Goal: Task Accomplishment & Management: Complete application form

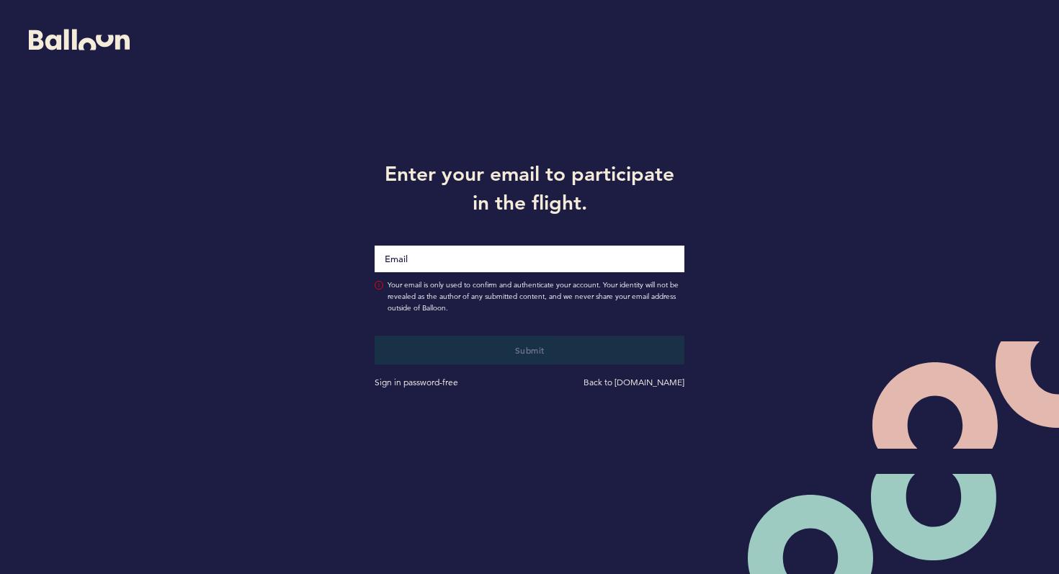
click at [440, 256] on input "Email" at bounding box center [530, 259] width 310 height 27
type input "[PERSON_NAME][EMAIL_ADDRESS][PERSON_NAME][DOMAIN_NAME]"
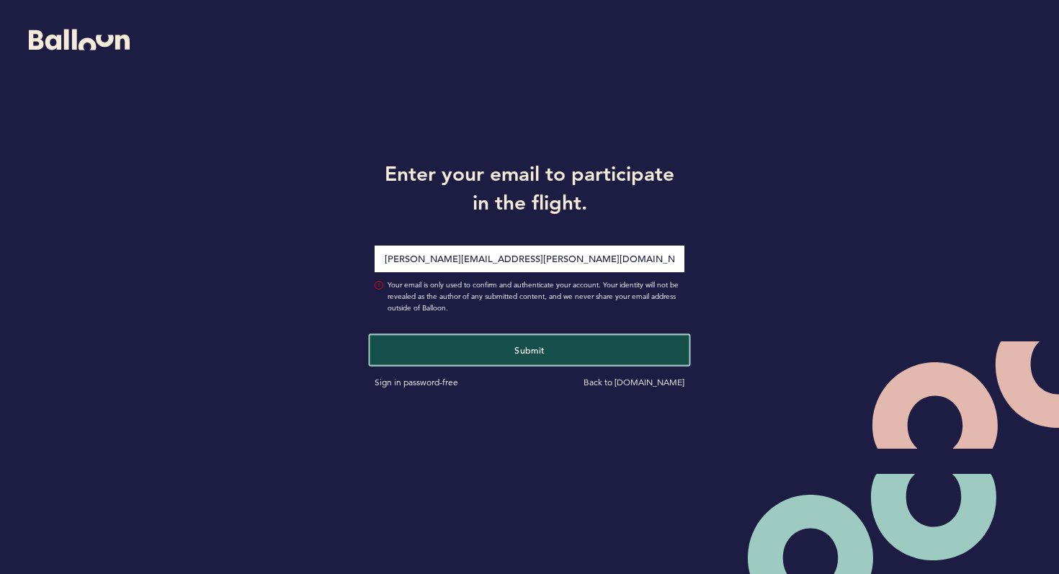
click at [473, 348] on button "Submit" at bounding box center [529, 350] width 319 height 30
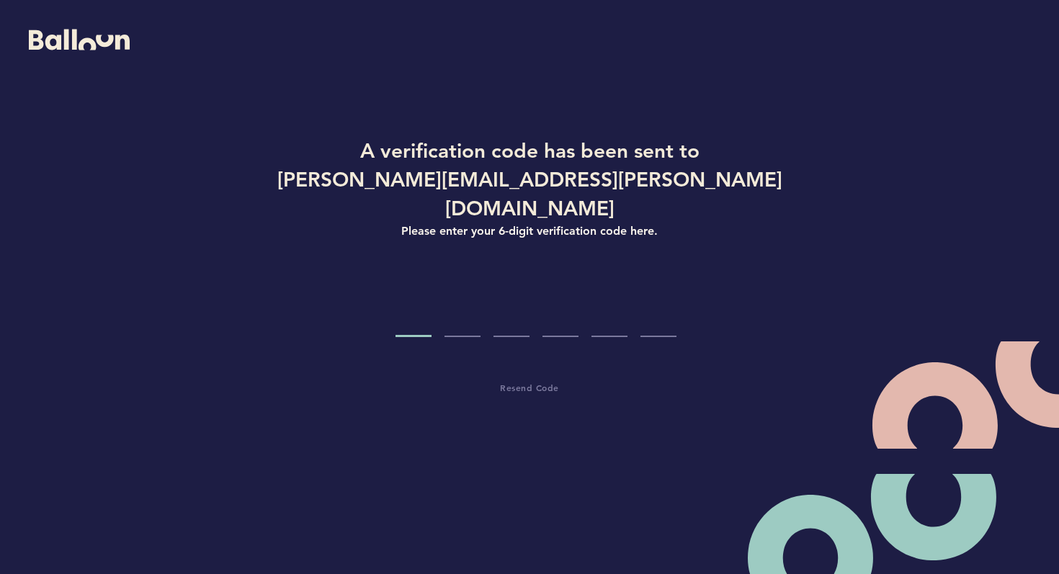
type input "8"
type input "4"
type input "8"
type input "5"
type input "3"
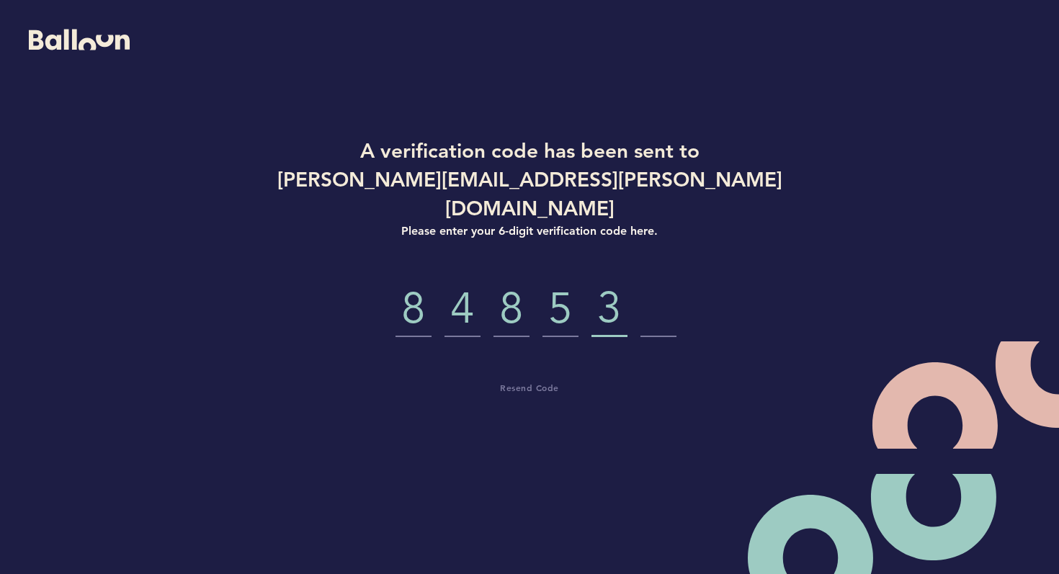
type input "8"
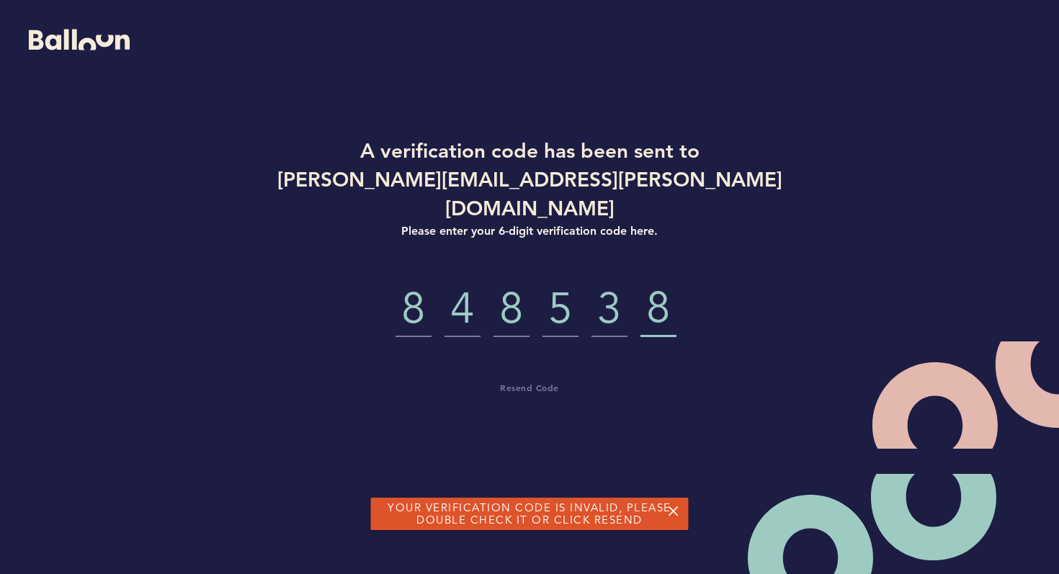
click at [430, 288] on input "8" at bounding box center [414, 310] width 36 height 54
click at [530, 380] on button "Resend Code" at bounding box center [529, 387] width 59 height 14
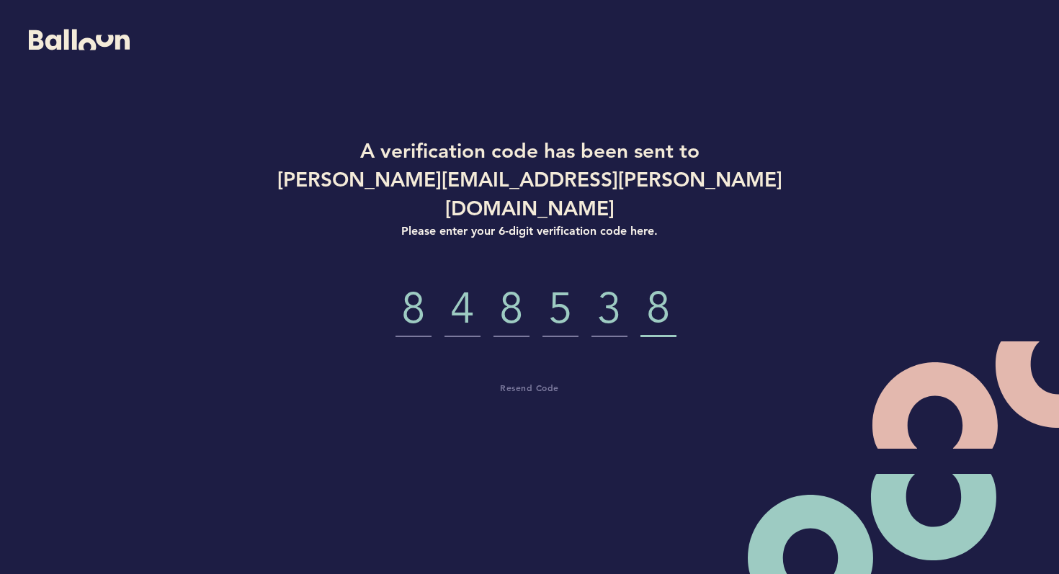
click at [429, 291] on input "8" at bounding box center [414, 310] width 36 height 54
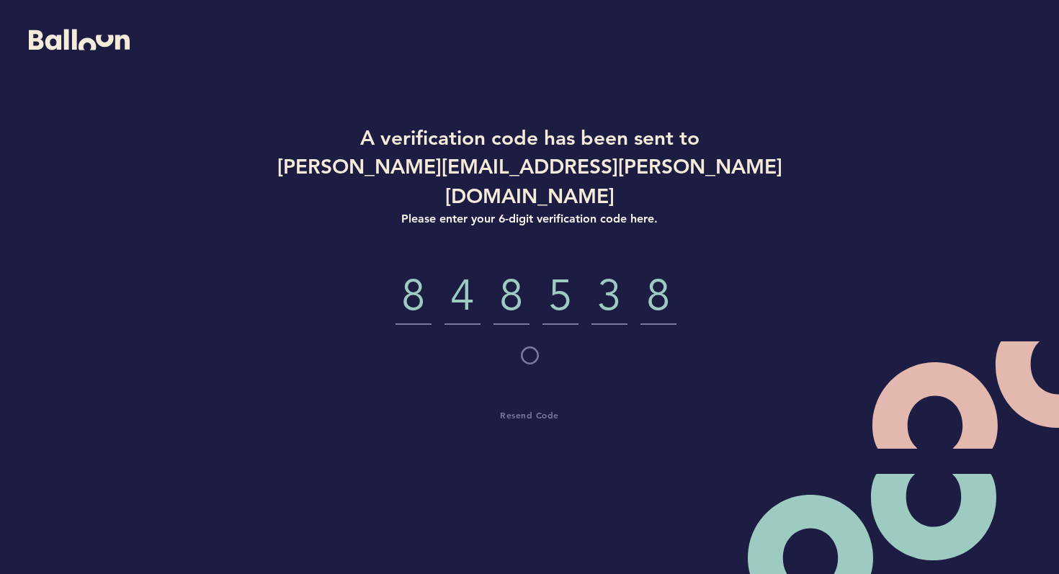
click at [414, 283] on input "8" at bounding box center [414, 298] width 36 height 54
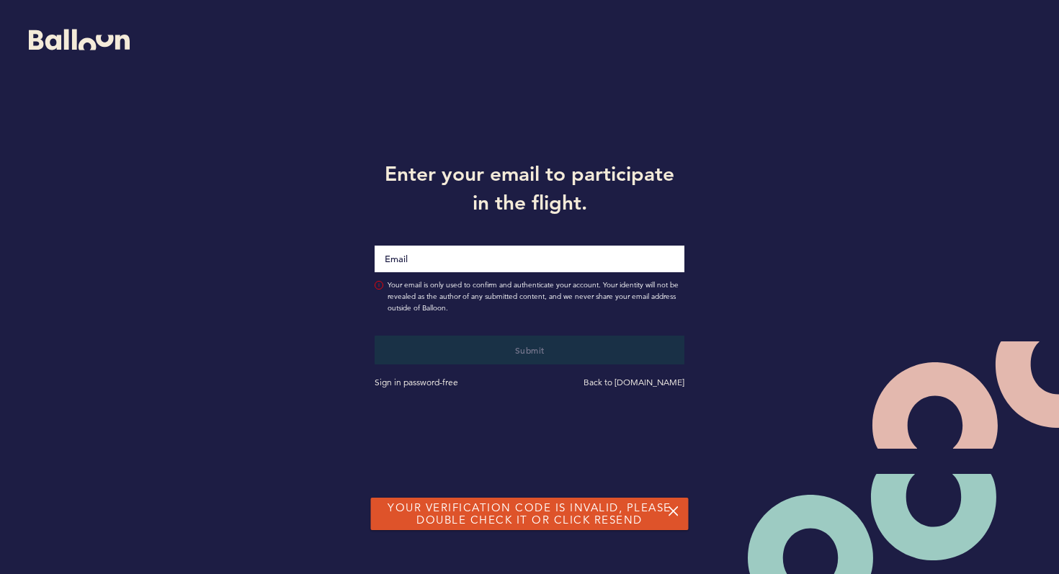
click at [421, 254] on input "Email" at bounding box center [530, 259] width 310 height 27
type input "[PERSON_NAME][EMAIL_ADDRESS][PERSON_NAME][DOMAIN_NAME]"
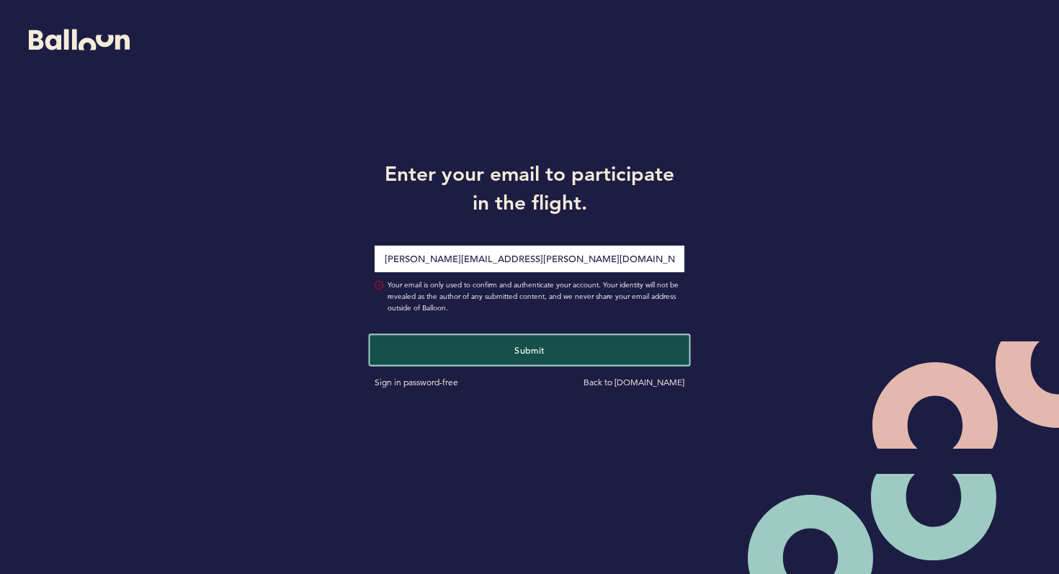
click at [482, 355] on button "Submit" at bounding box center [529, 350] width 319 height 30
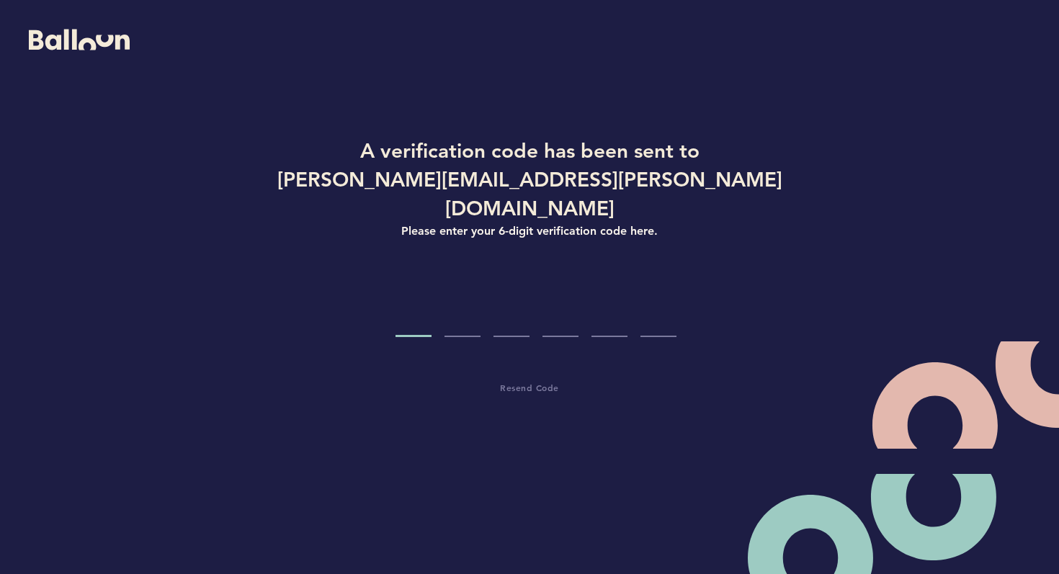
type input "6"
type input "1"
type input "9"
type input "2"
type input "5"
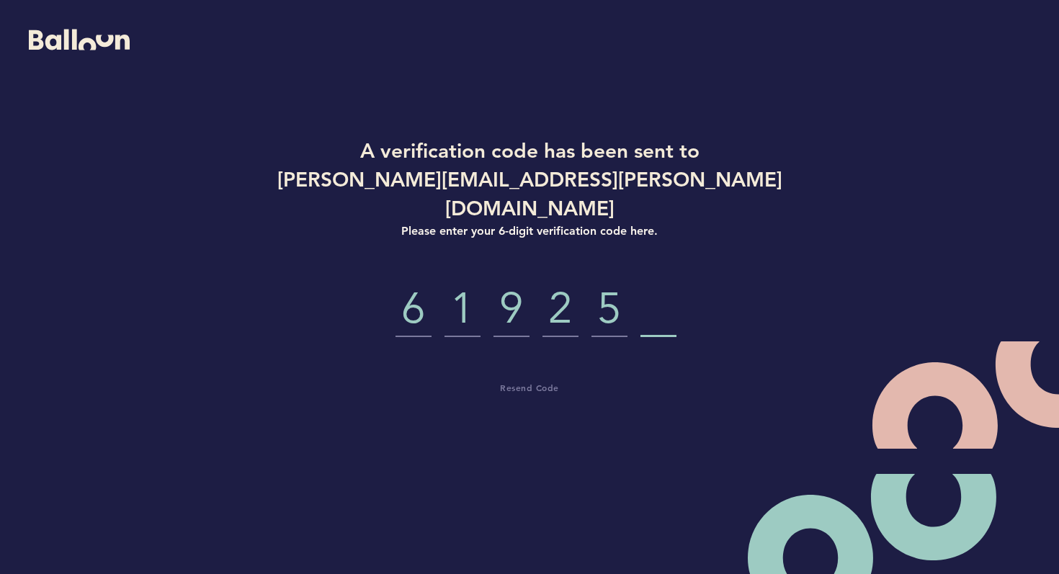
type input "0"
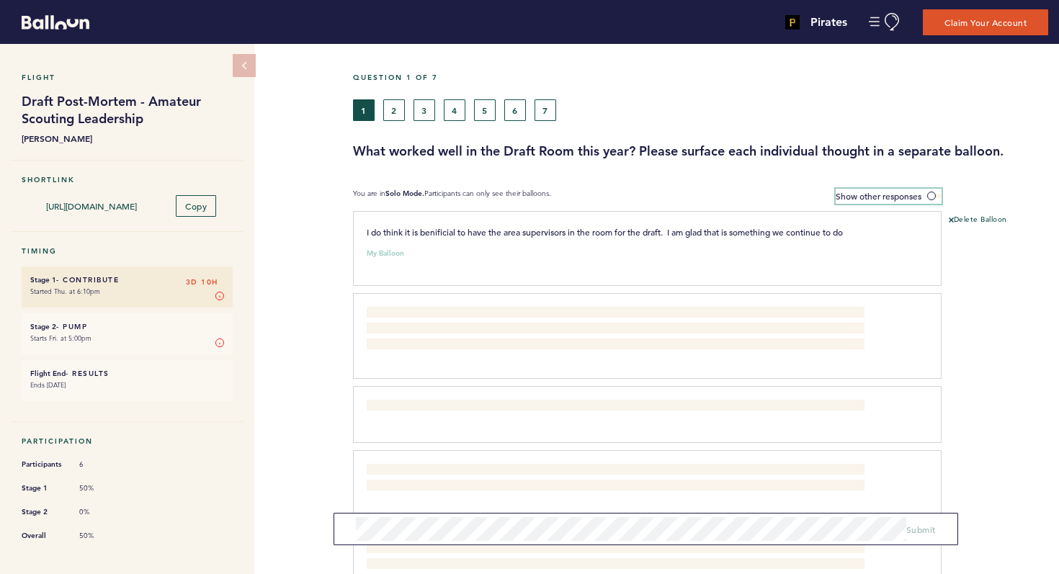
click at [929, 194] on span at bounding box center [934, 196] width 14 height 4
click at [0, 0] on input "Show other responses" at bounding box center [0, 0] width 0 height 0
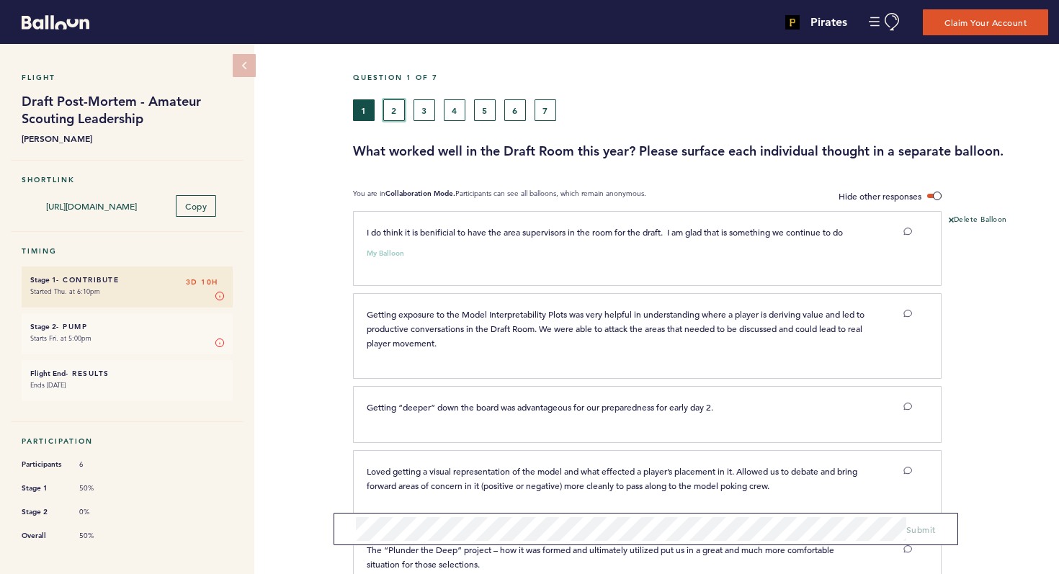
click at [399, 108] on button "2" at bounding box center [394, 110] width 22 height 22
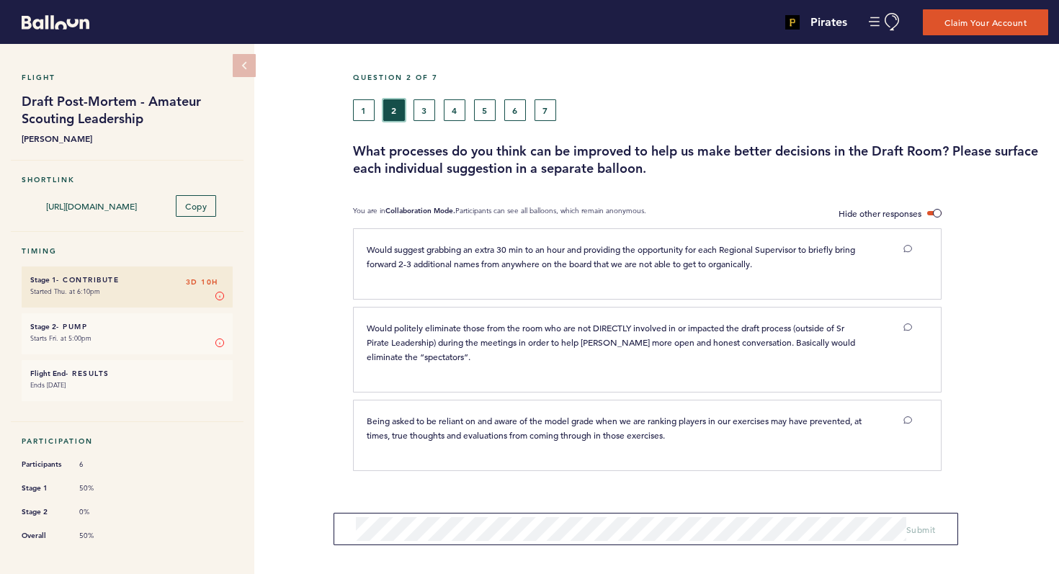
scroll to position [7, 0]
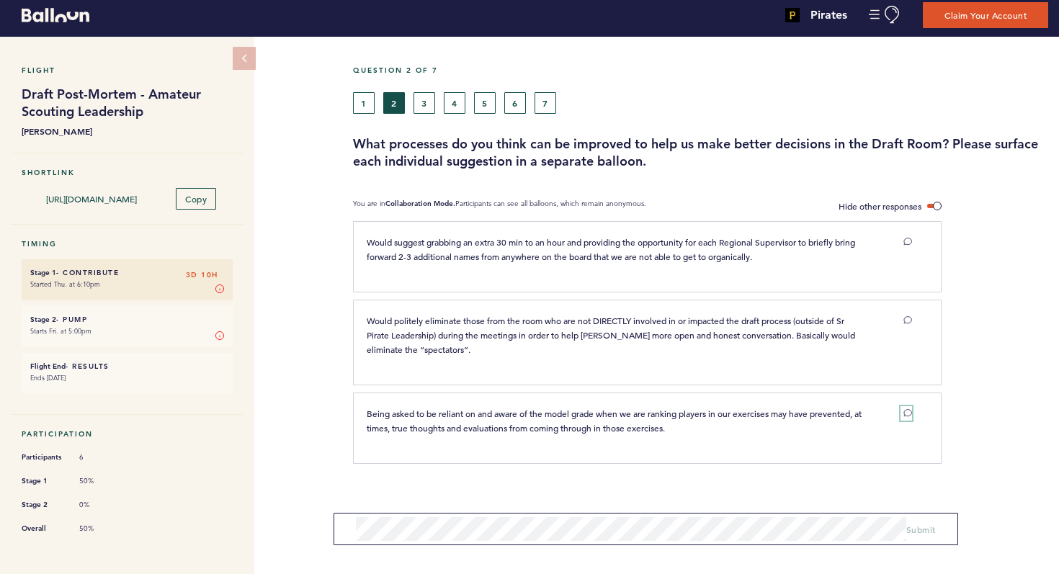
click at [911, 409] on icon at bounding box center [908, 413] width 9 height 9
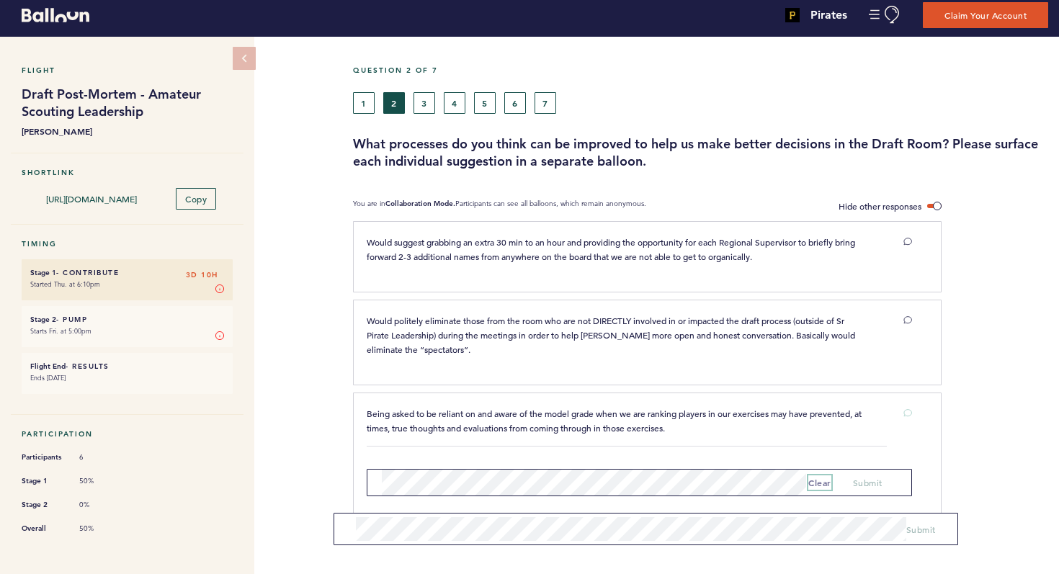
click at [819, 478] on button "clear" at bounding box center [819, 483] width 23 height 14
click at [426, 105] on button "3" at bounding box center [425, 103] width 22 height 22
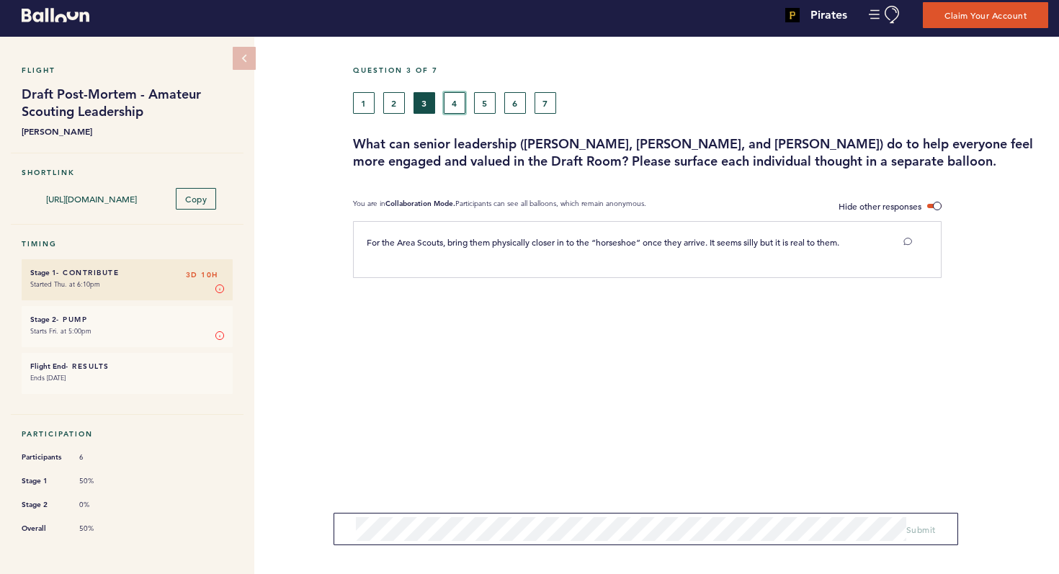
click at [449, 108] on button "4" at bounding box center [455, 103] width 22 height 22
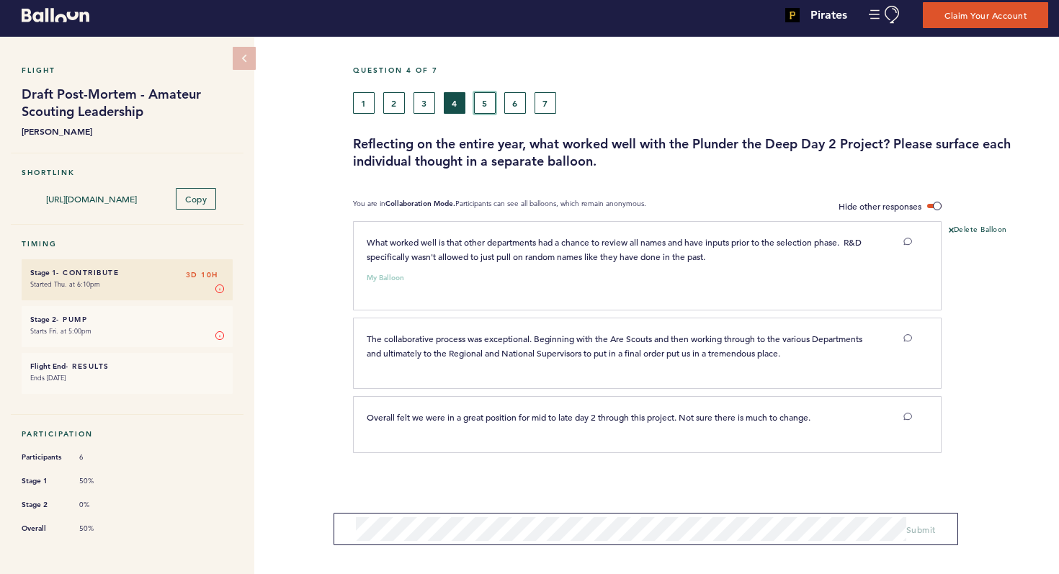
click at [481, 111] on button "5" at bounding box center [485, 103] width 22 height 22
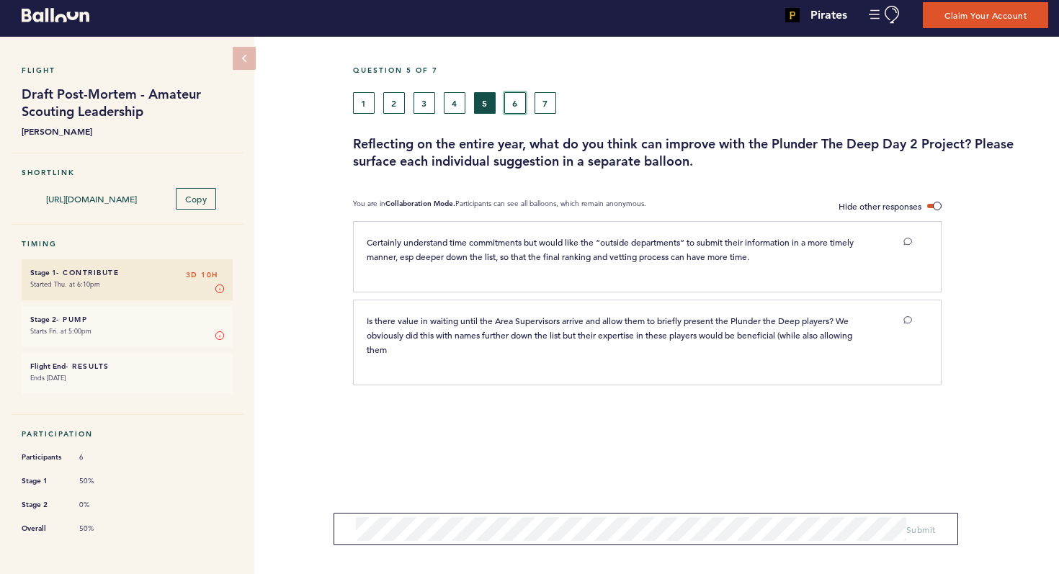
click at [513, 104] on button "6" at bounding box center [515, 103] width 22 height 22
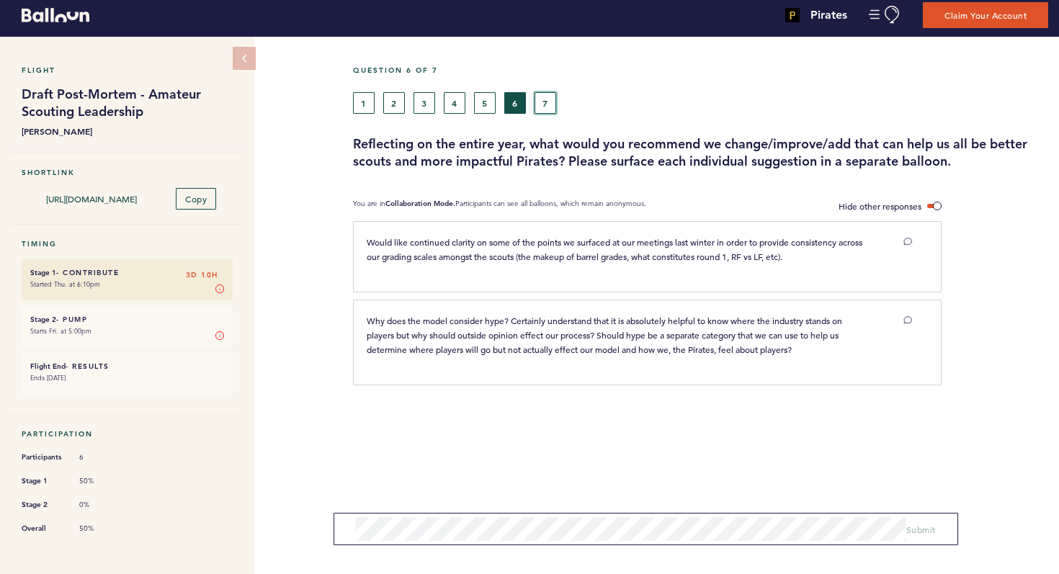
click at [545, 105] on button "7" at bounding box center [546, 103] width 22 height 22
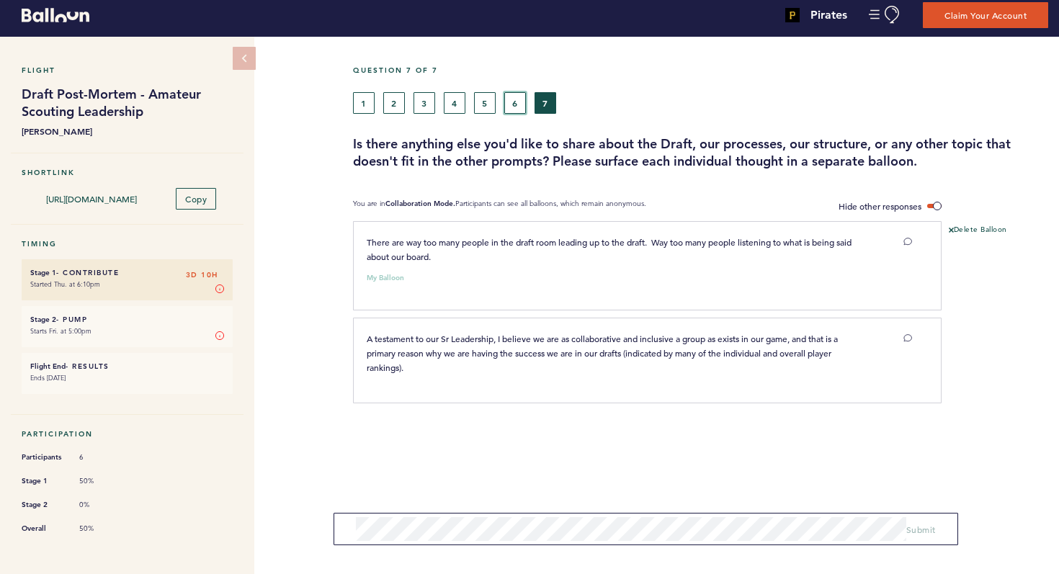
click at [508, 104] on button "6" at bounding box center [515, 103] width 22 height 22
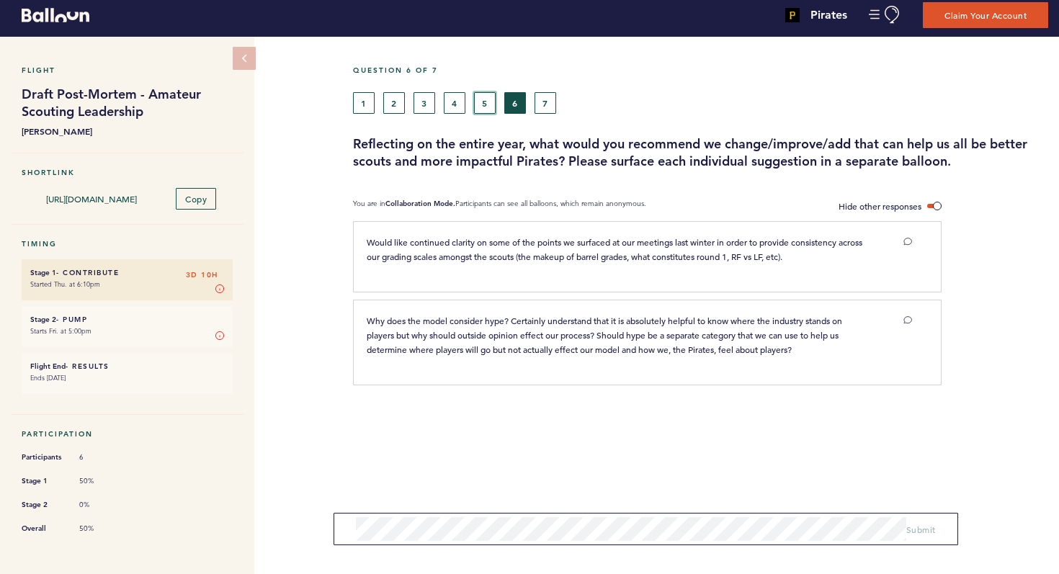
click at [486, 103] on button "5" at bounding box center [485, 103] width 22 height 22
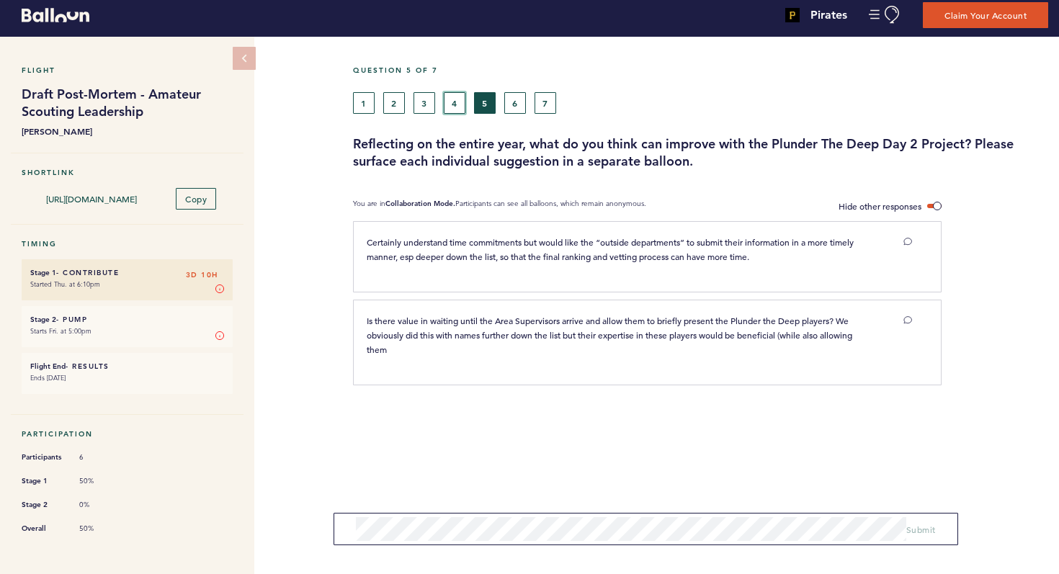
click at [455, 105] on button "4" at bounding box center [455, 103] width 22 height 22
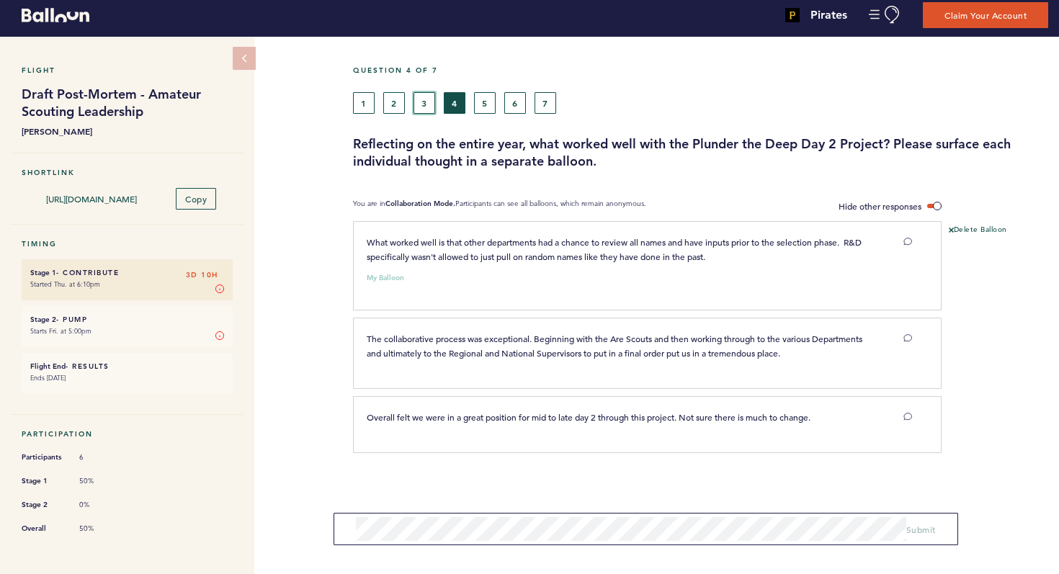
click at [433, 102] on button "3" at bounding box center [425, 103] width 22 height 22
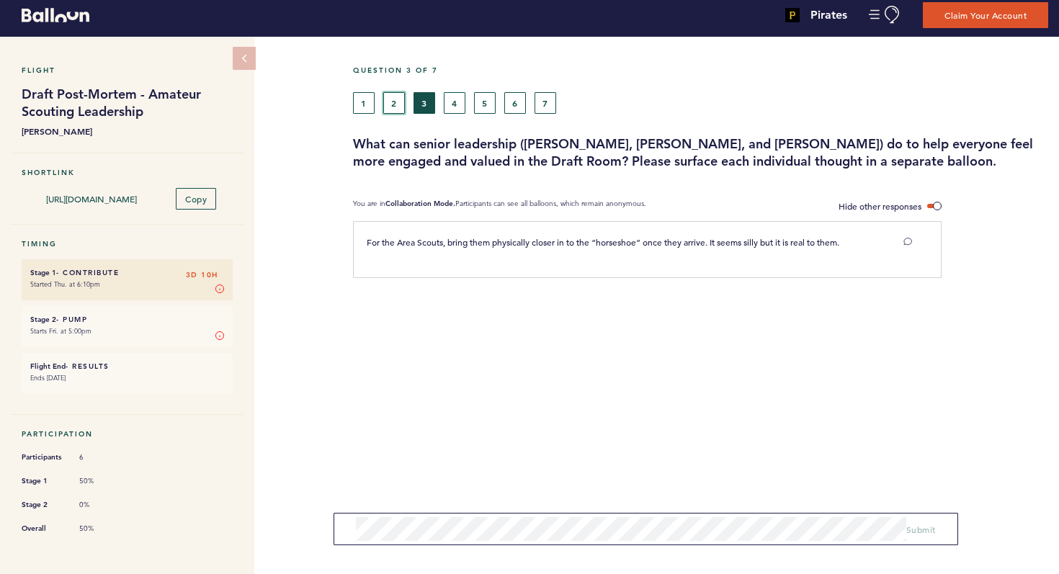
click at [401, 104] on button "2" at bounding box center [394, 103] width 22 height 22
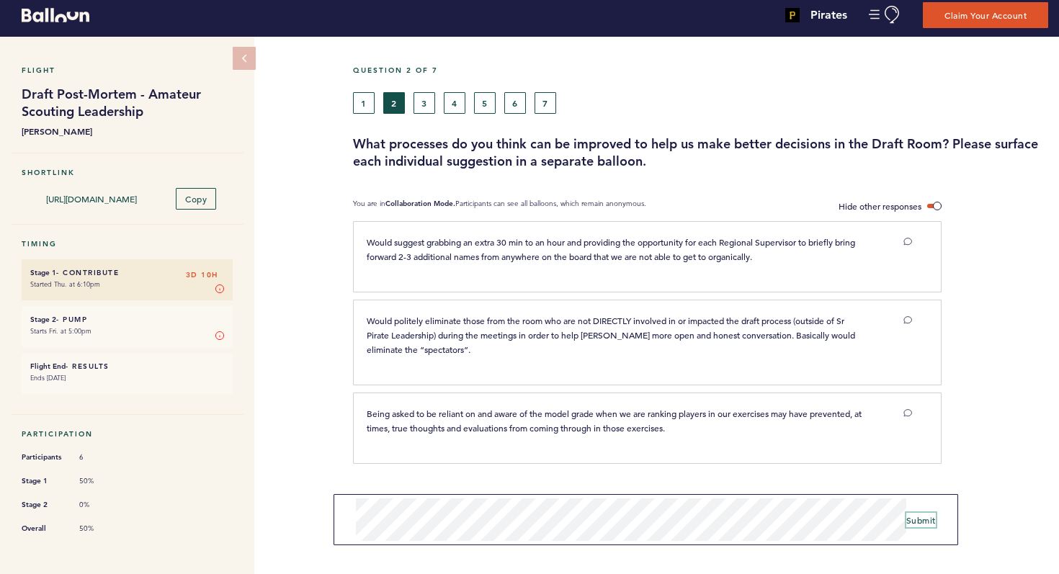
click at [930, 522] on span "Submit" at bounding box center [921, 520] width 30 height 12
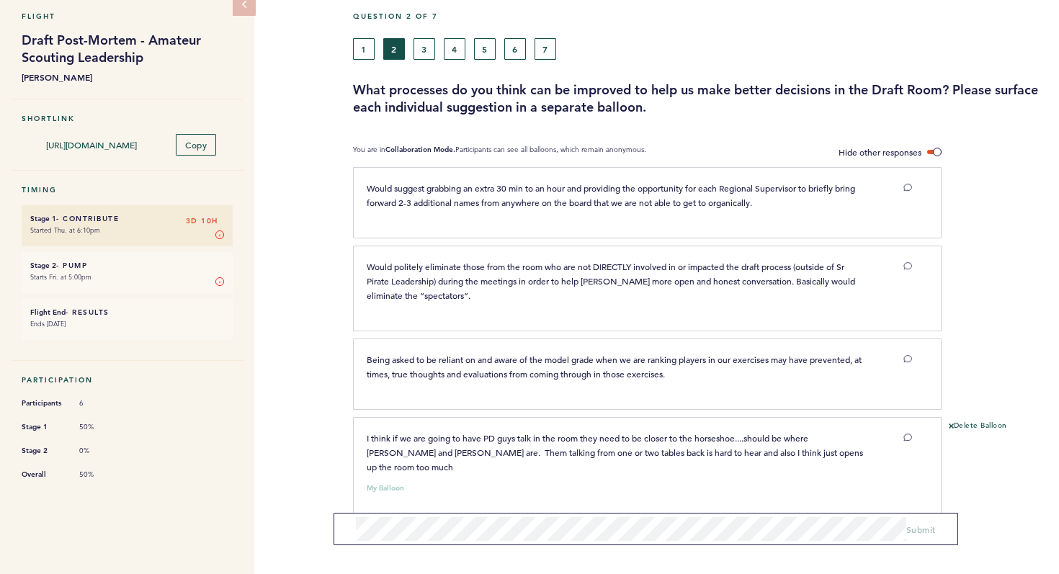
scroll to position [71, 0]
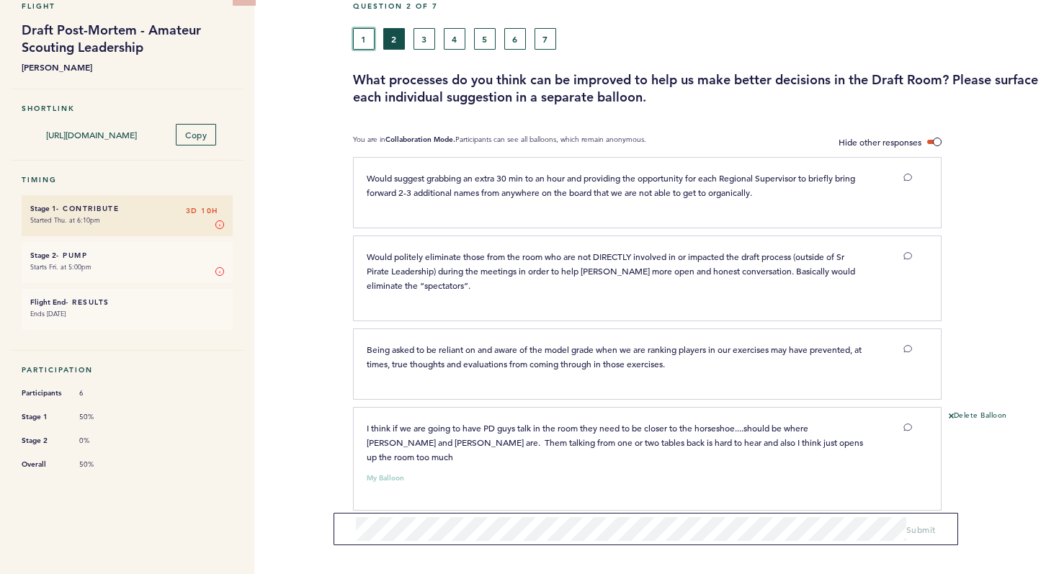
click at [365, 34] on button "1" at bounding box center [364, 39] width 22 height 22
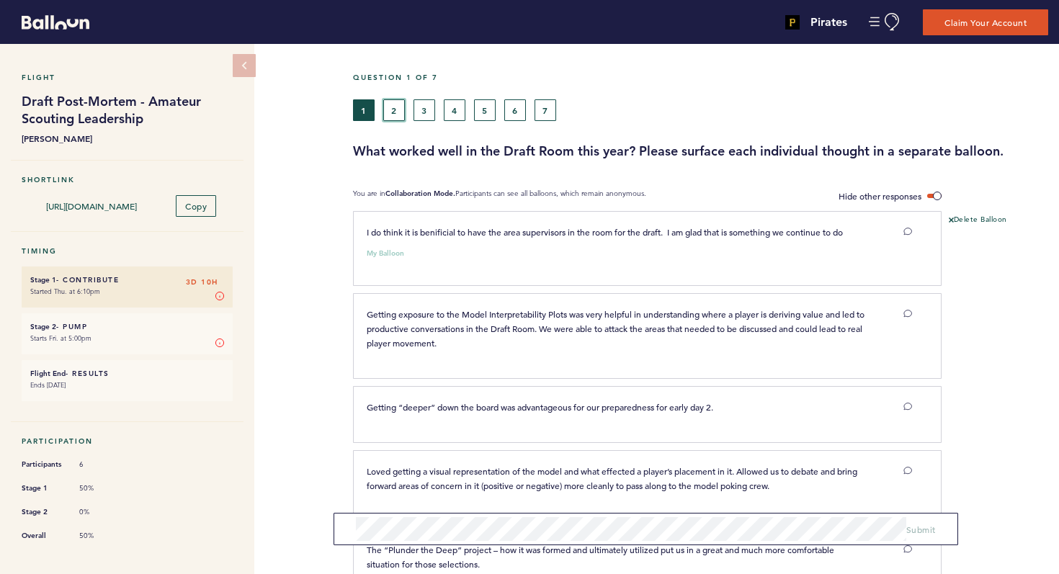
click at [394, 110] on button "2" at bounding box center [394, 110] width 22 height 22
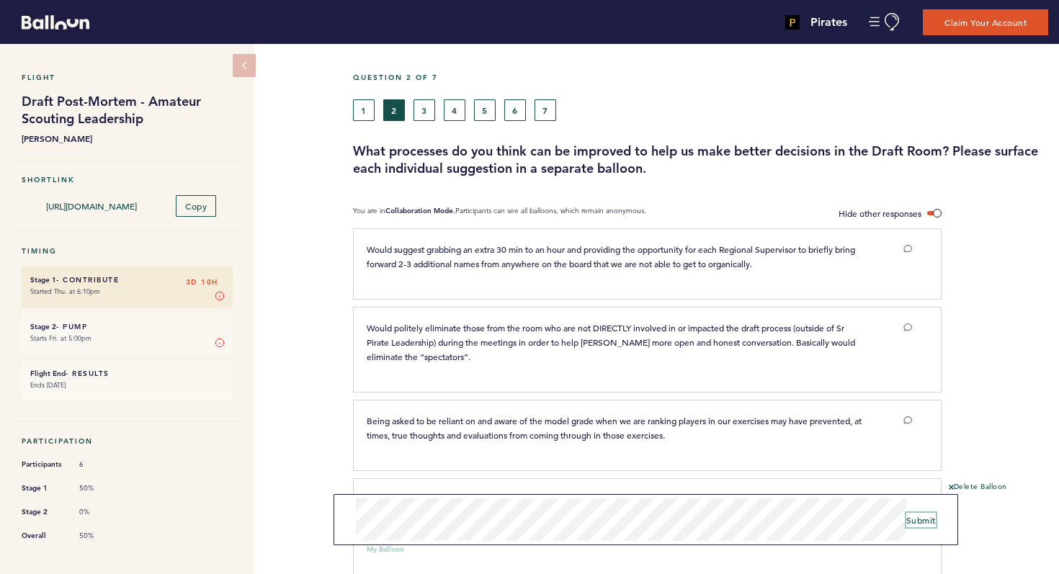
click at [924, 523] on span "Submit" at bounding box center [921, 520] width 30 height 12
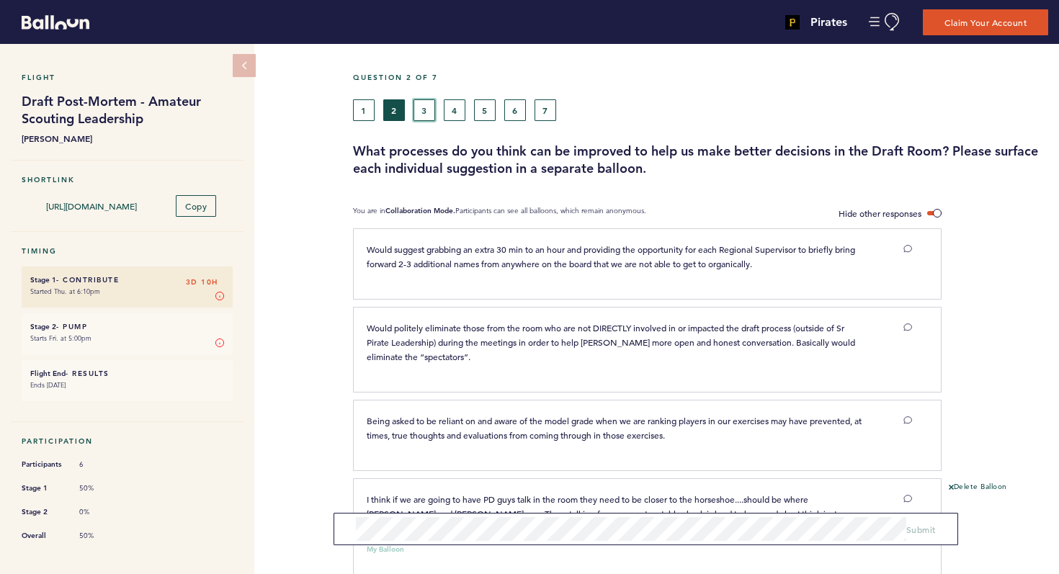
click at [427, 105] on button "3" at bounding box center [425, 110] width 22 height 22
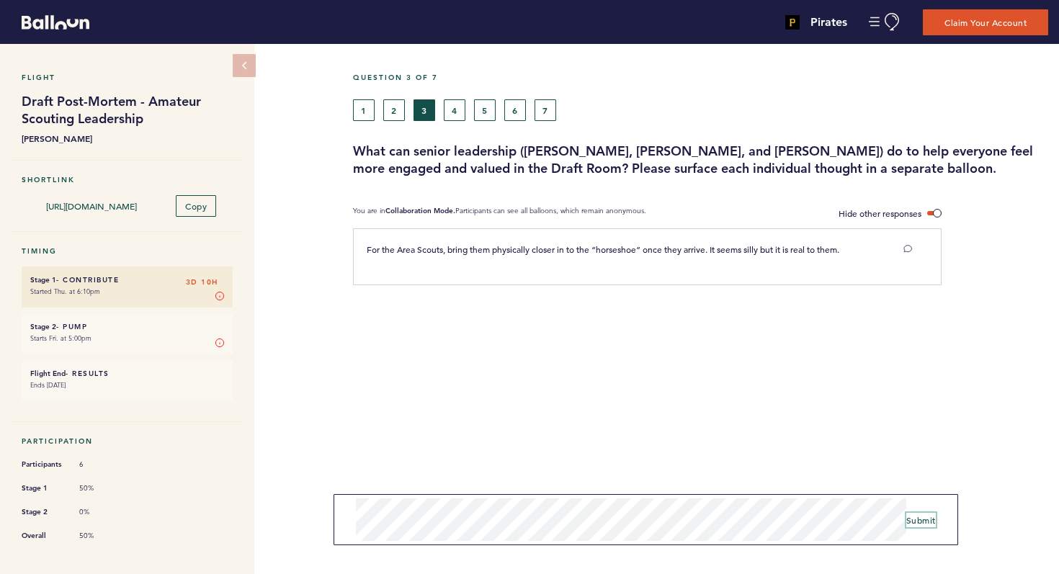
click at [916, 519] on span "Submit" at bounding box center [921, 520] width 30 height 12
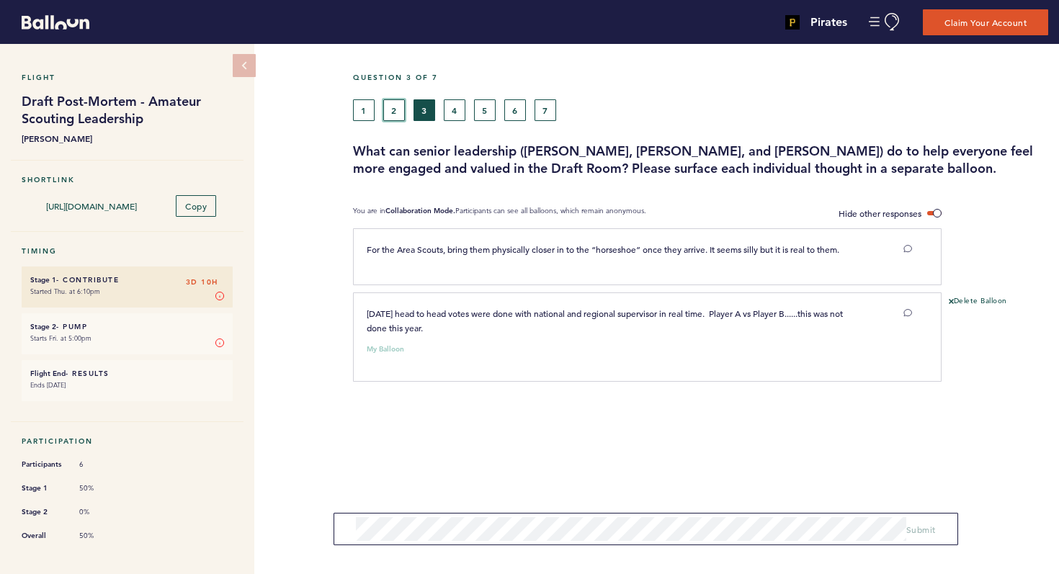
click at [391, 106] on button "2" at bounding box center [394, 110] width 22 height 22
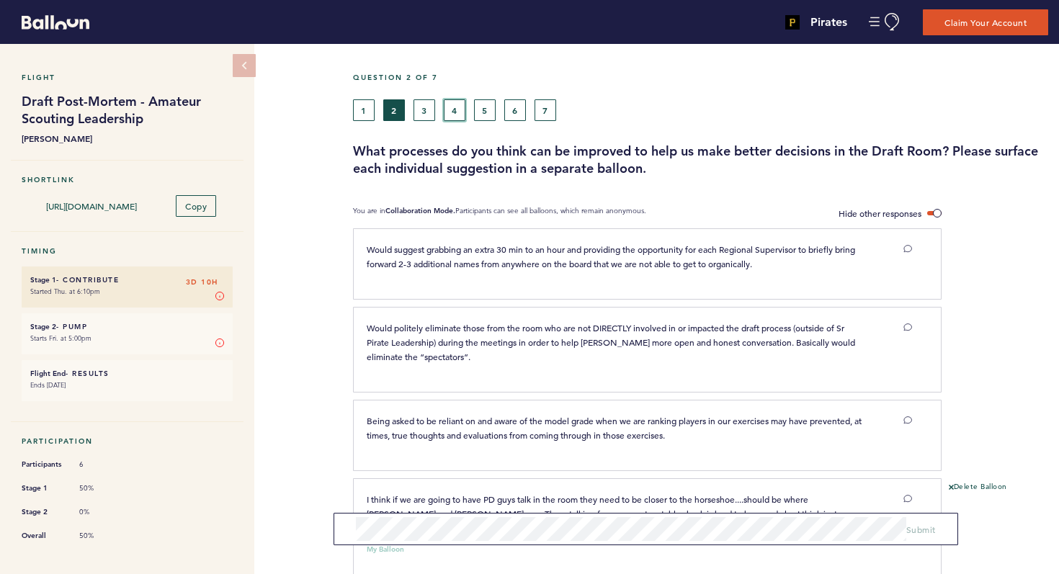
click at [452, 117] on button "4" at bounding box center [455, 110] width 22 height 22
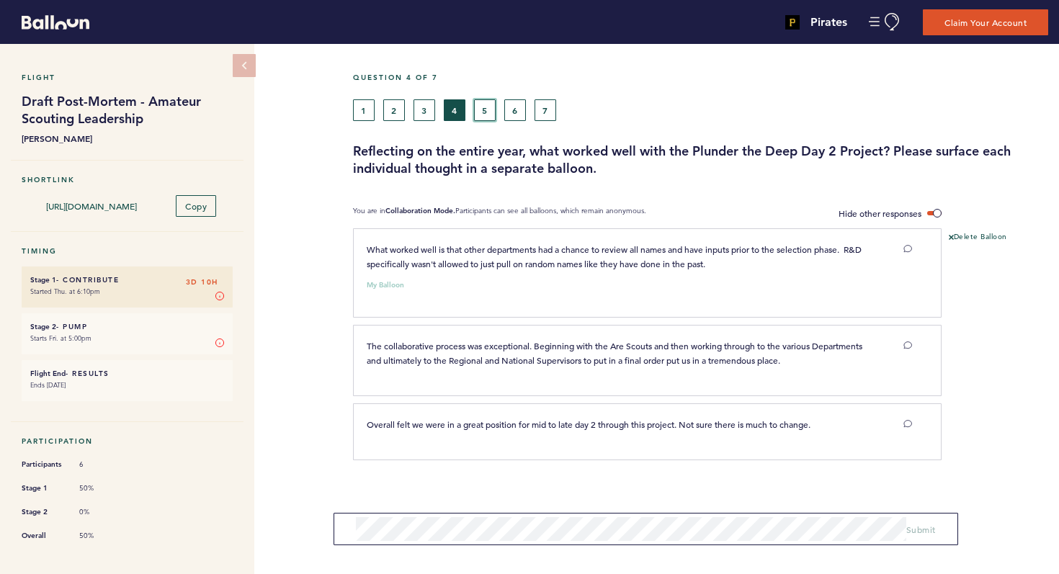
click at [486, 113] on button "5" at bounding box center [485, 110] width 22 height 22
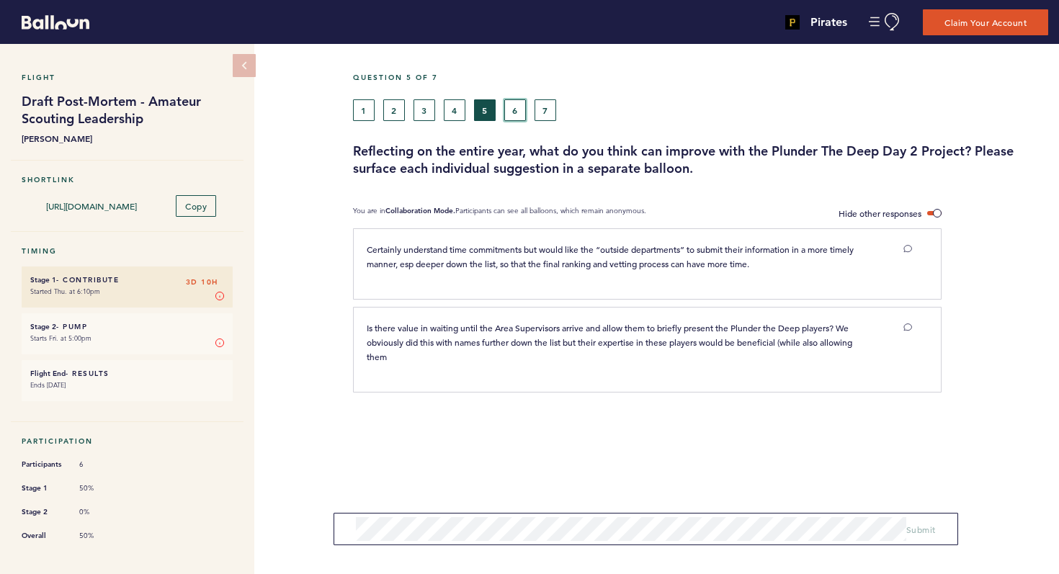
click at [509, 115] on button "6" at bounding box center [515, 110] width 22 height 22
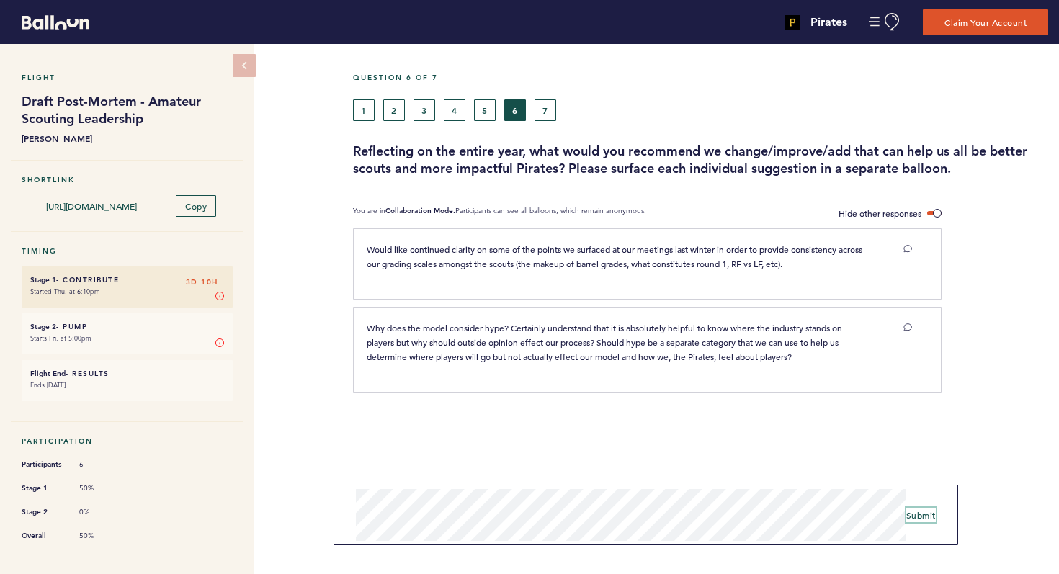
click at [934, 512] on span "Submit" at bounding box center [921, 515] width 30 height 12
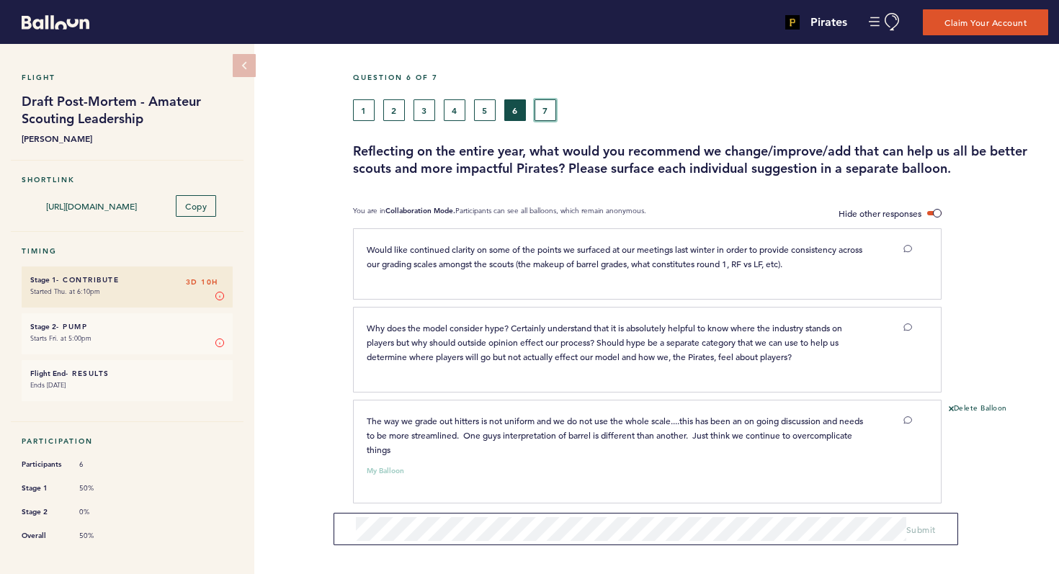
click at [549, 108] on button "7" at bounding box center [546, 110] width 22 height 22
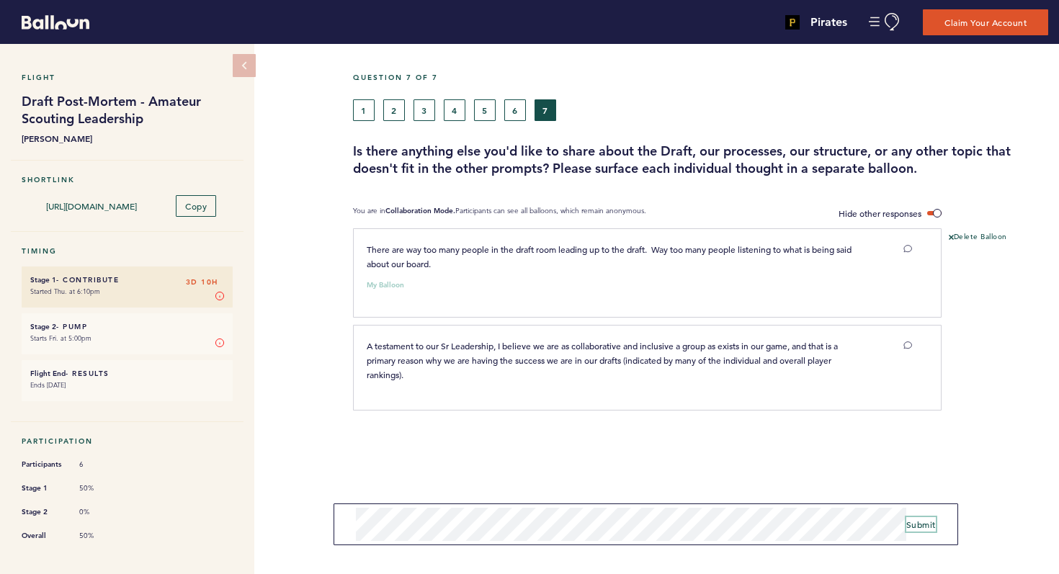
click at [929, 525] on span "Submit" at bounding box center [921, 525] width 30 height 12
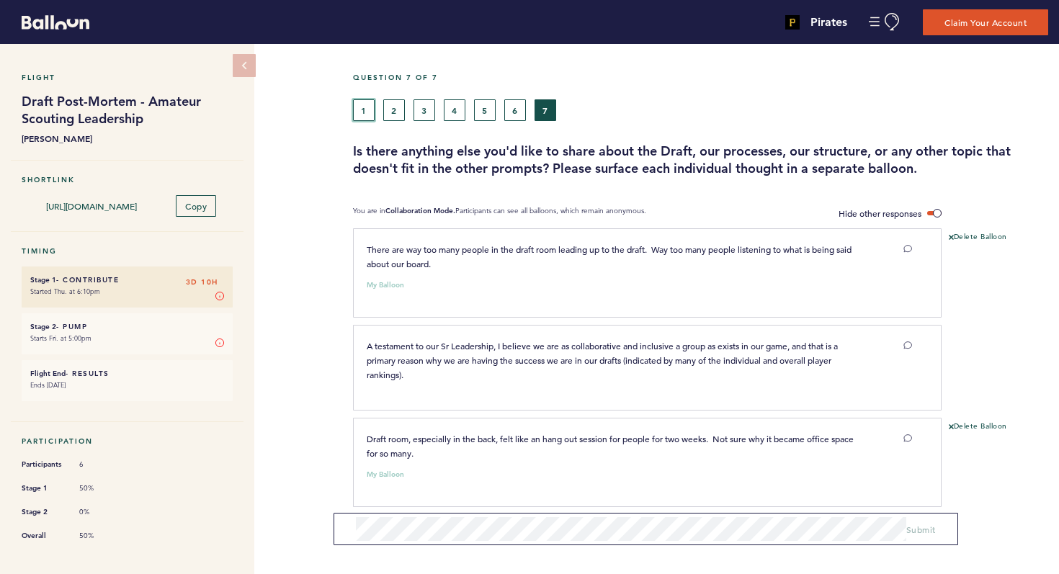
click at [362, 112] on button "1" at bounding box center [364, 110] width 22 height 22
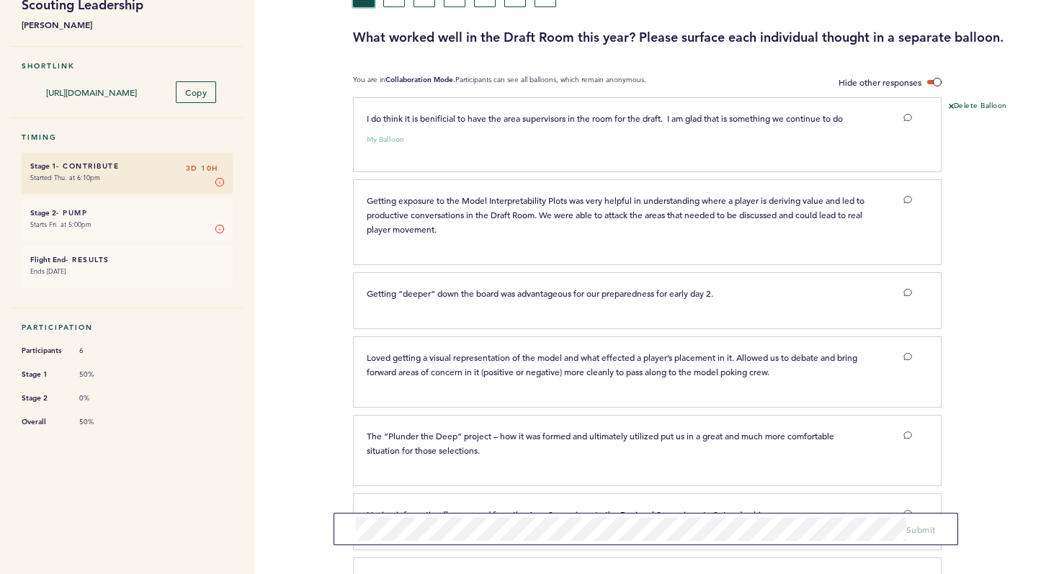
scroll to position [102, 0]
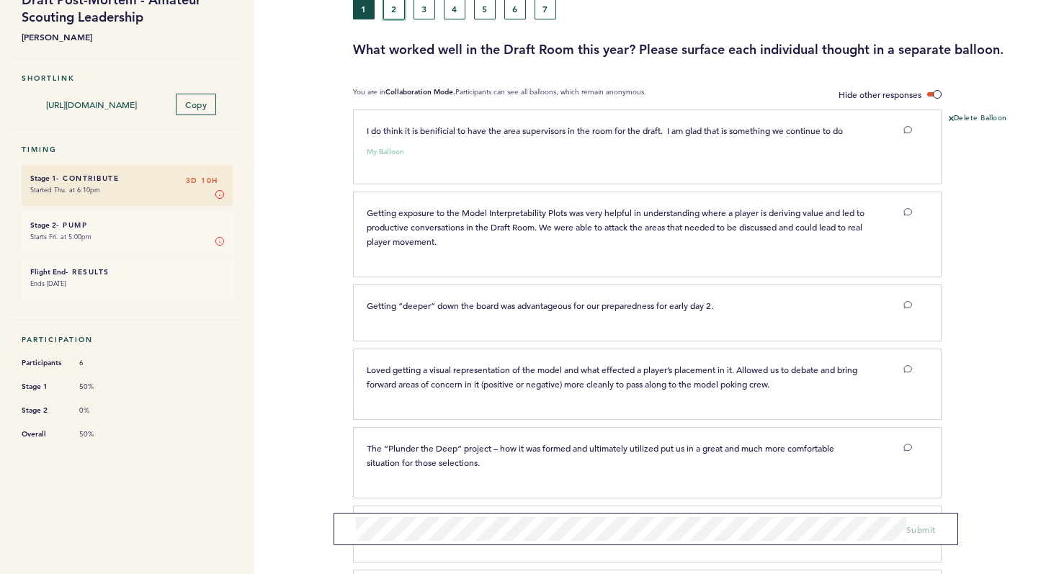
click at [393, 12] on button "2" at bounding box center [394, 9] width 22 height 22
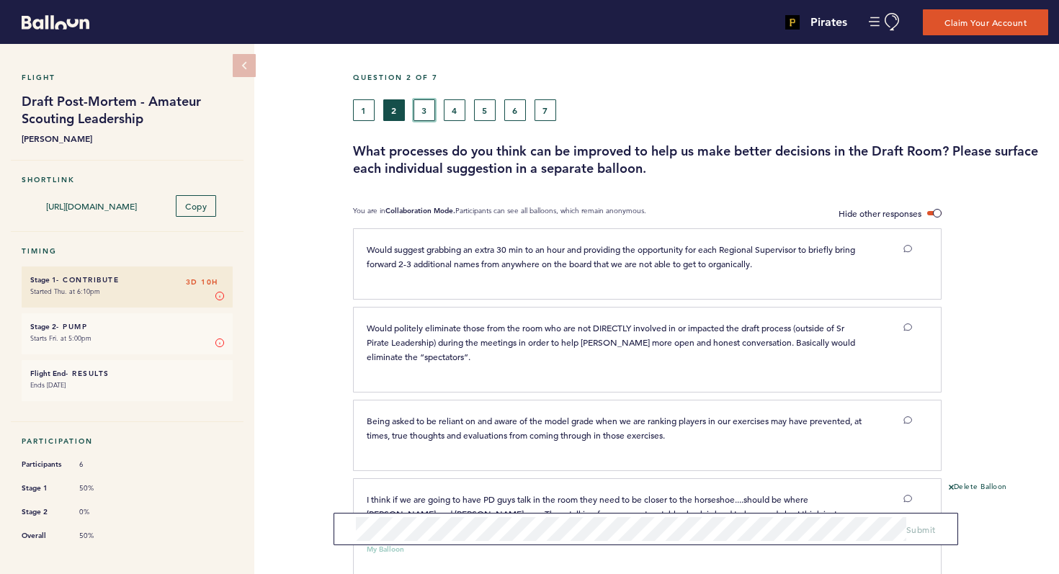
click at [426, 109] on button "3" at bounding box center [425, 110] width 22 height 22
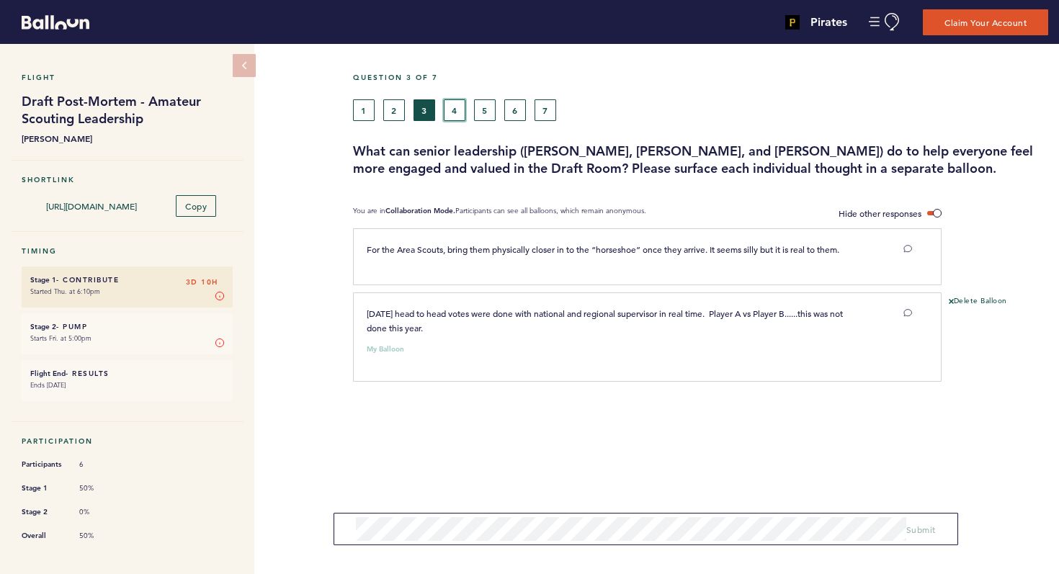
click at [450, 112] on button "4" at bounding box center [455, 110] width 22 height 22
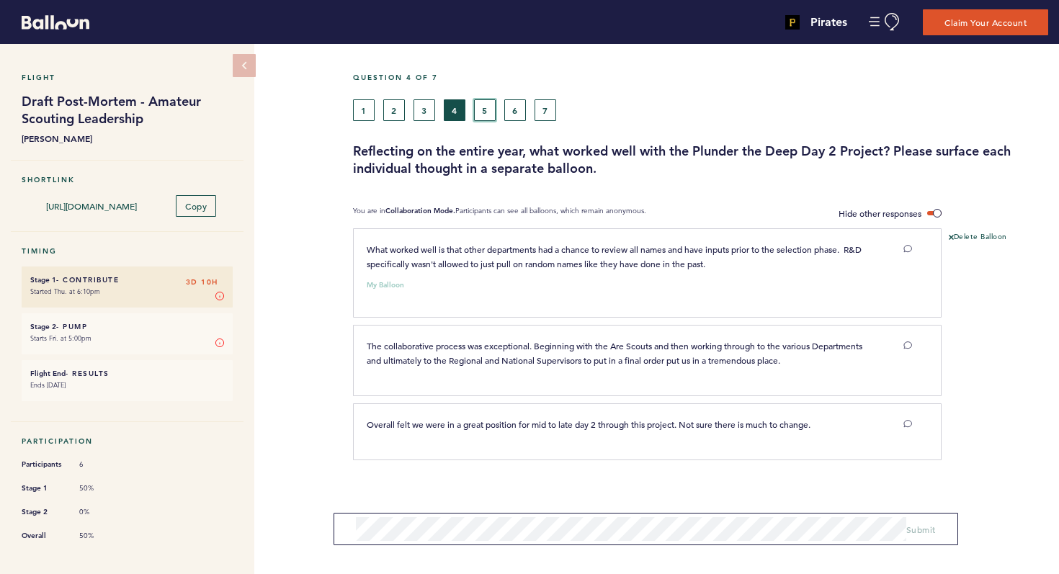
click at [489, 113] on button "5" at bounding box center [485, 110] width 22 height 22
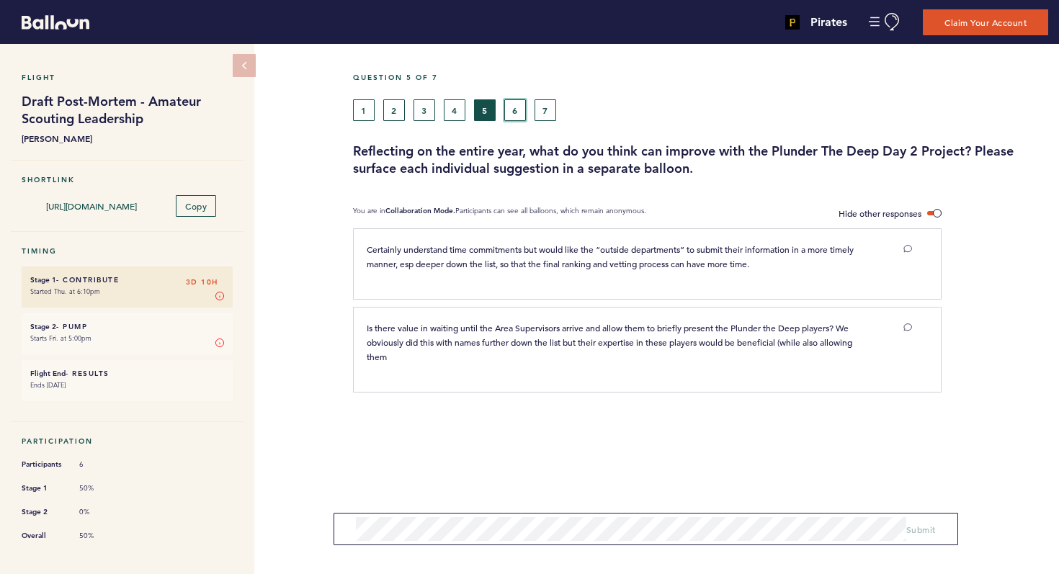
click at [511, 112] on button "6" at bounding box center [515, 110] width 22 height 22
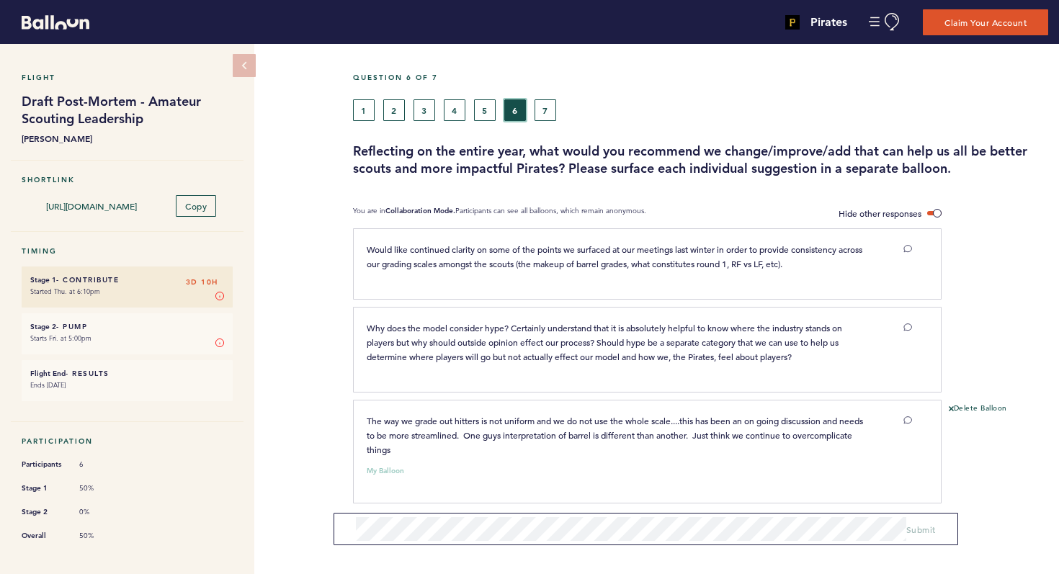
scroll to position [7, 0]
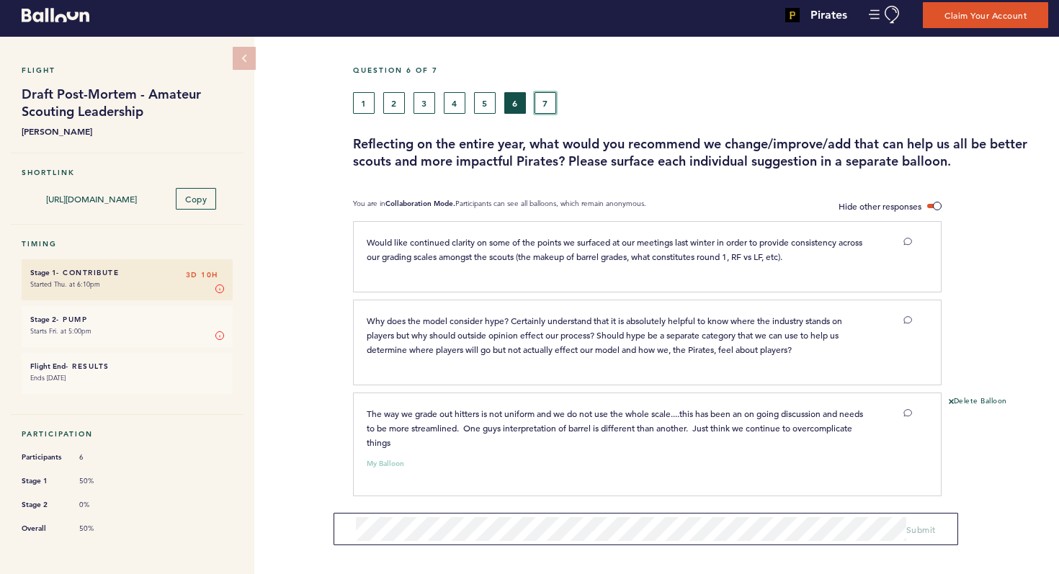
click at [544, 104] on button "7" at bounding box center [546, 103] width 22 height 22
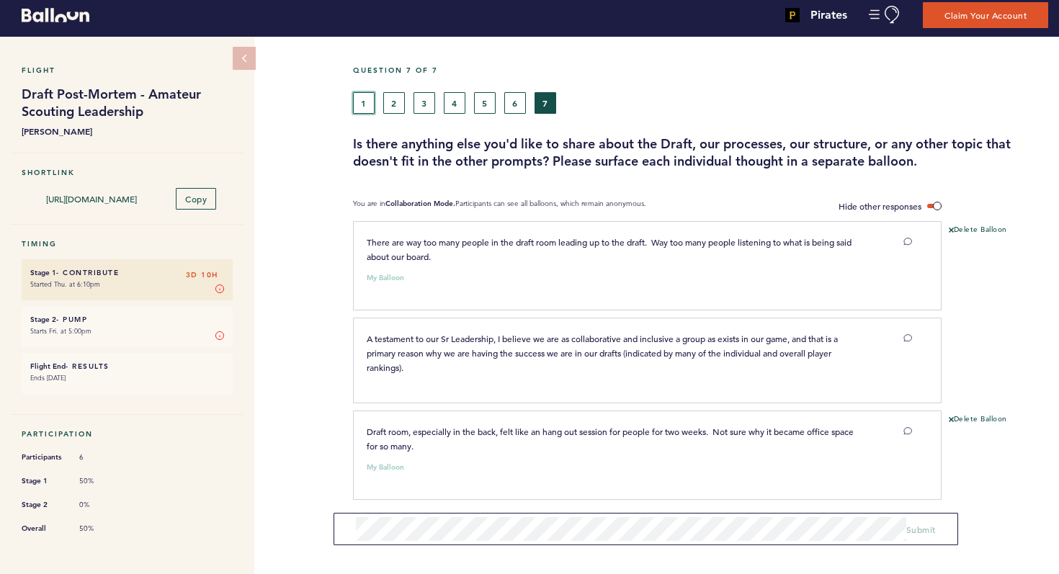
click at [369, 106] on button "1" at bounding box center [364, 103] width 22 height 22
